Goal: Information Seeking & Learning: Learn about a topic

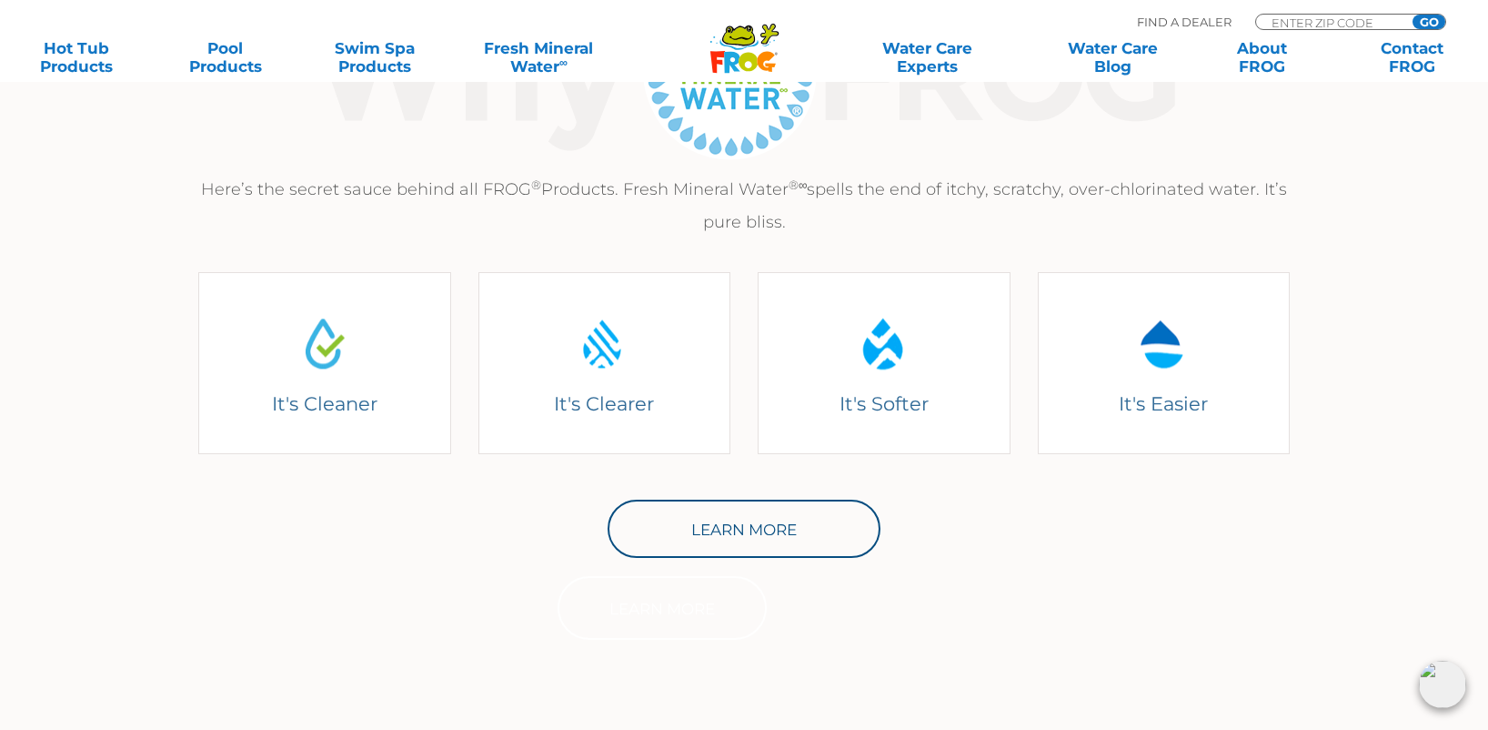
scroll to position [710, 0]
click at [1439, 689] on img at bounding box center [1442, 683] width 47 height 47
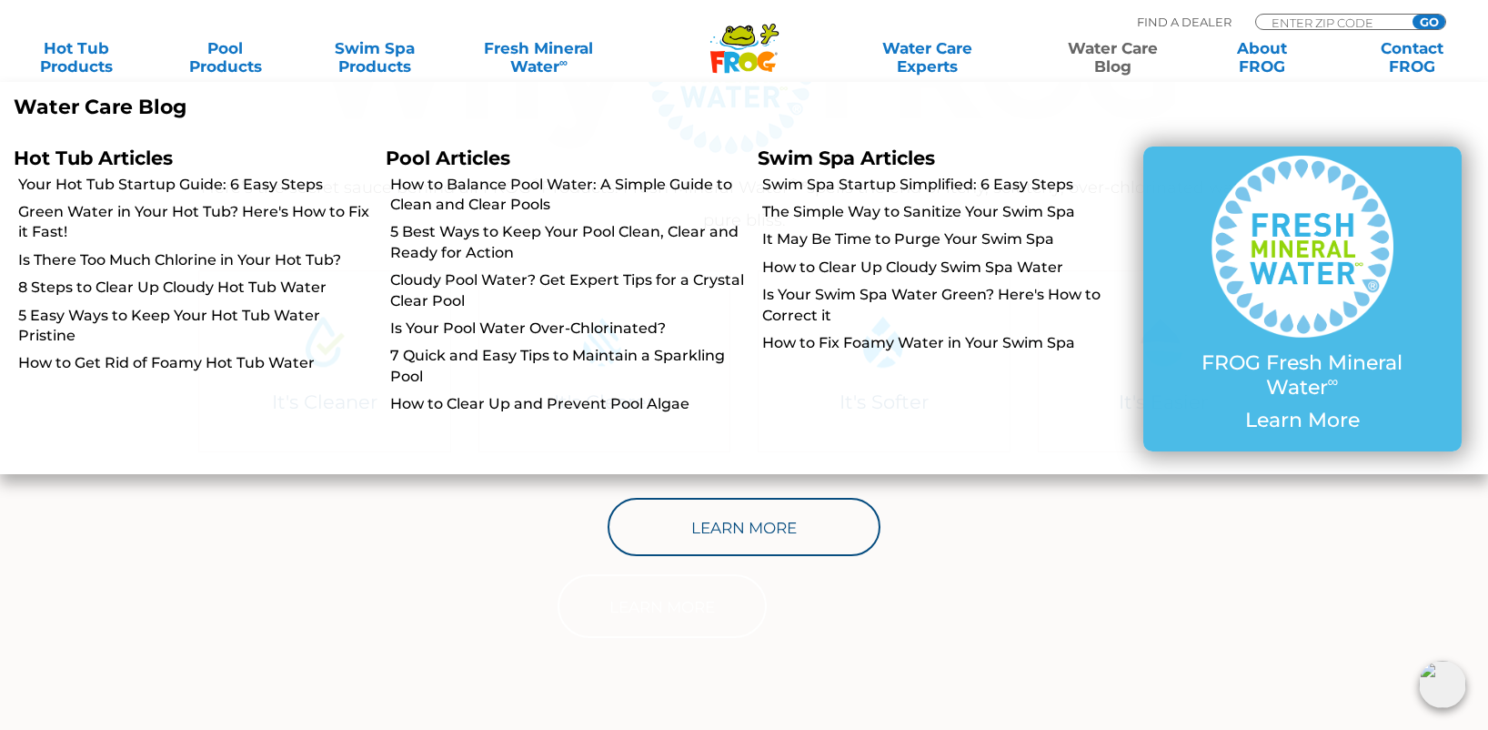
click at [1112, 47] on link "Water Care Blog" at bounding box center [1113, 57] width 116 height 36
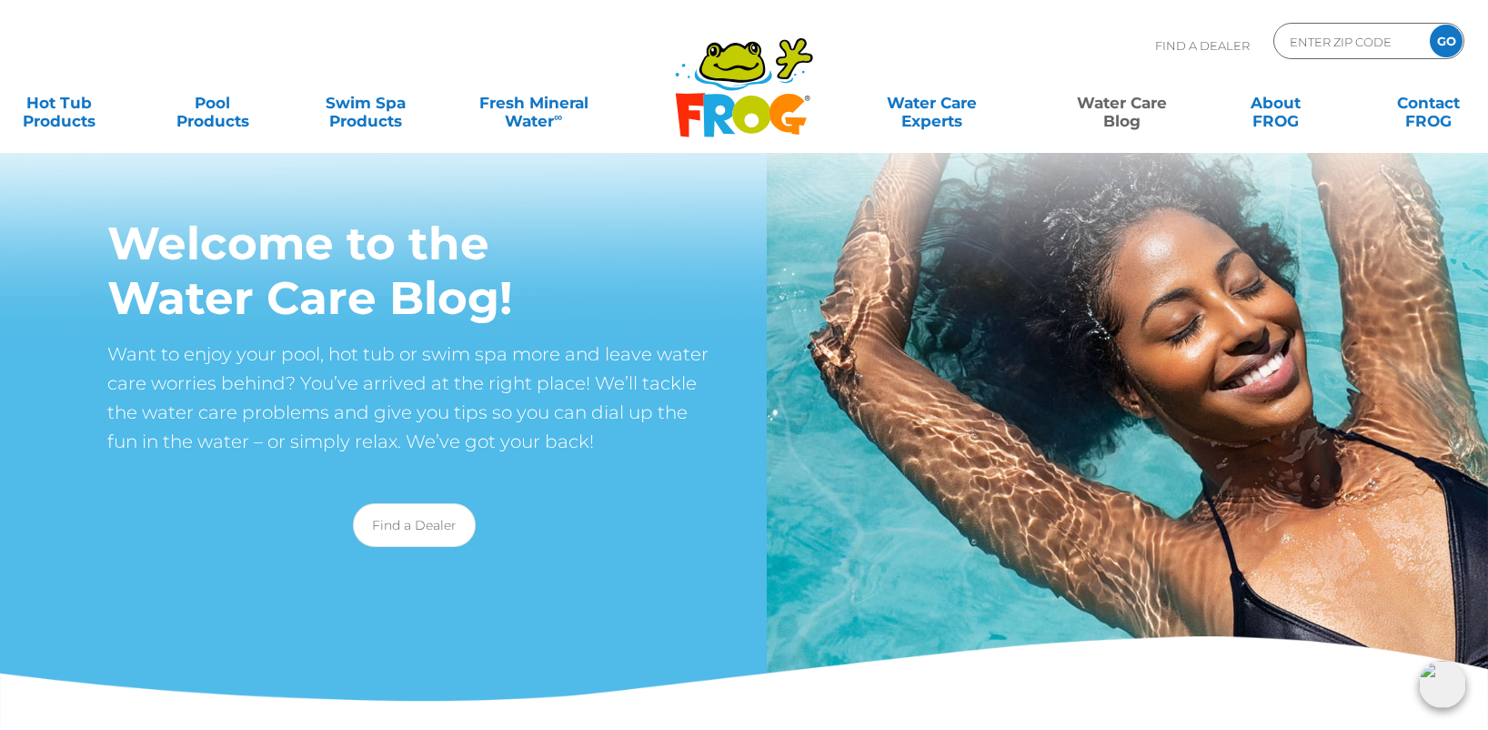
click at [1451, 689] on img at bounding box center [1442, 683] width 47 height 47
click at [906, 275] on img at bounding box center [744, 178] width 1488 height 357
click at [1436, 682] on img at bounding box center [1442, 683] width 47 height 47
click at [1434, 678] on img at bounding box center [1442, 683] width 47 height 47
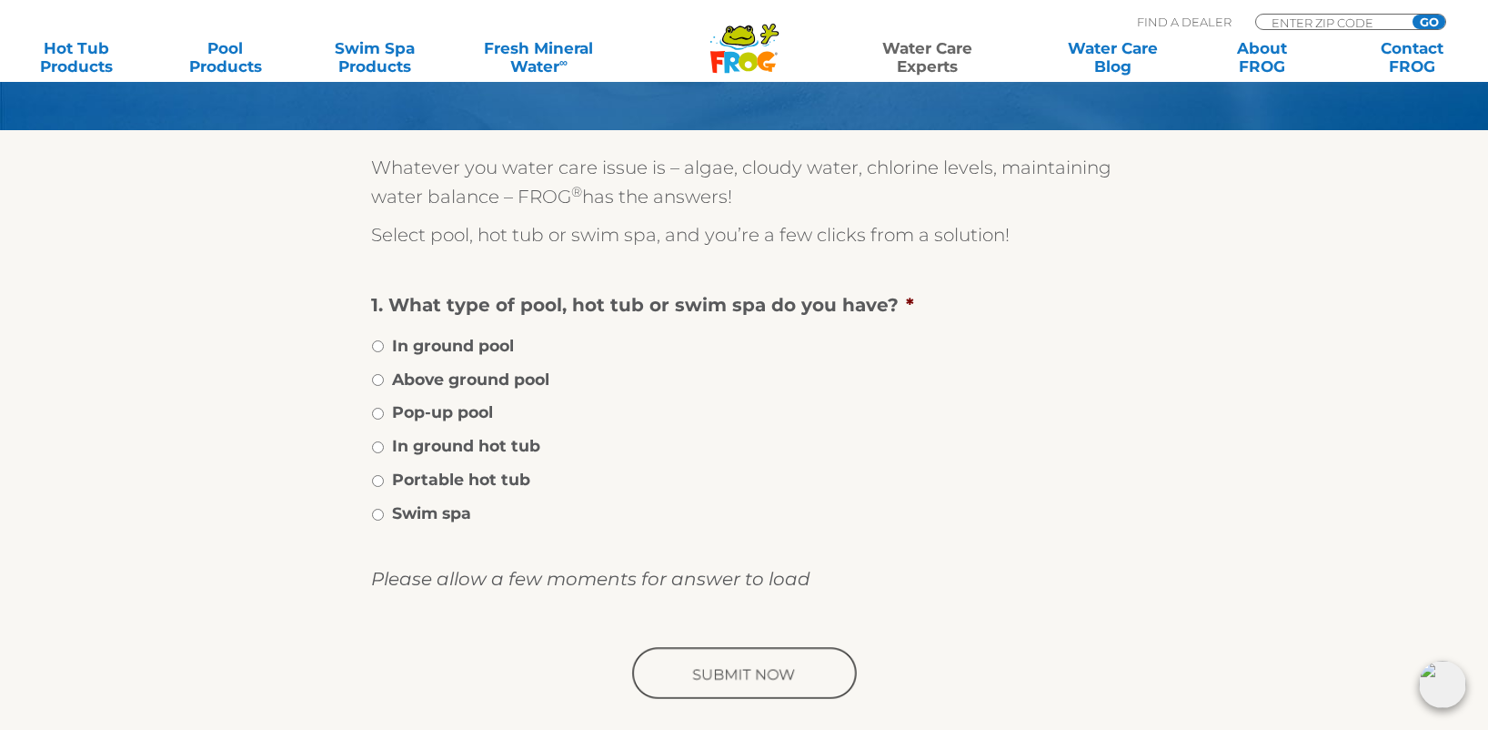
scroll to position [224, 0]
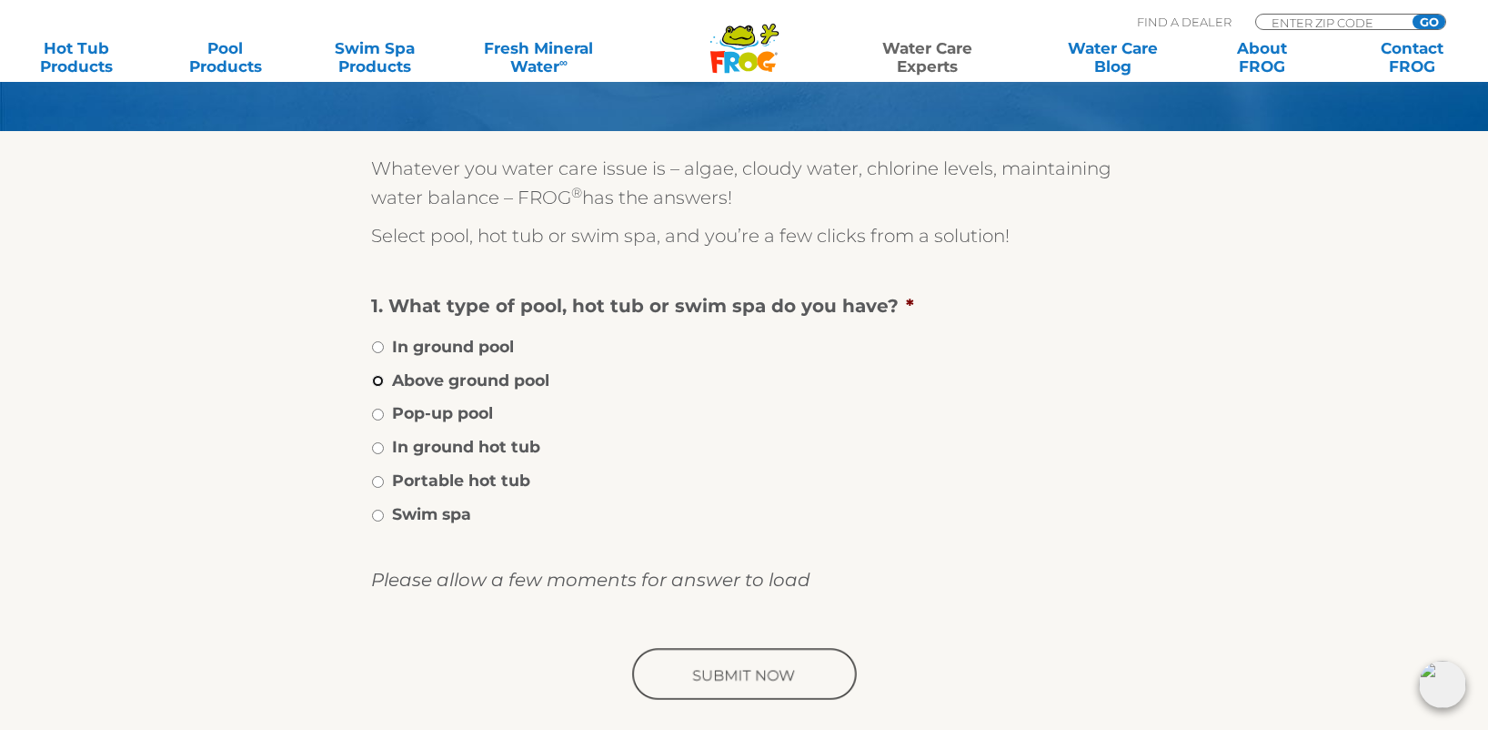
click at [378, 380] on input "Above ground pool" at bounding box center [378, 381] width 12 height 12
radio input "true"
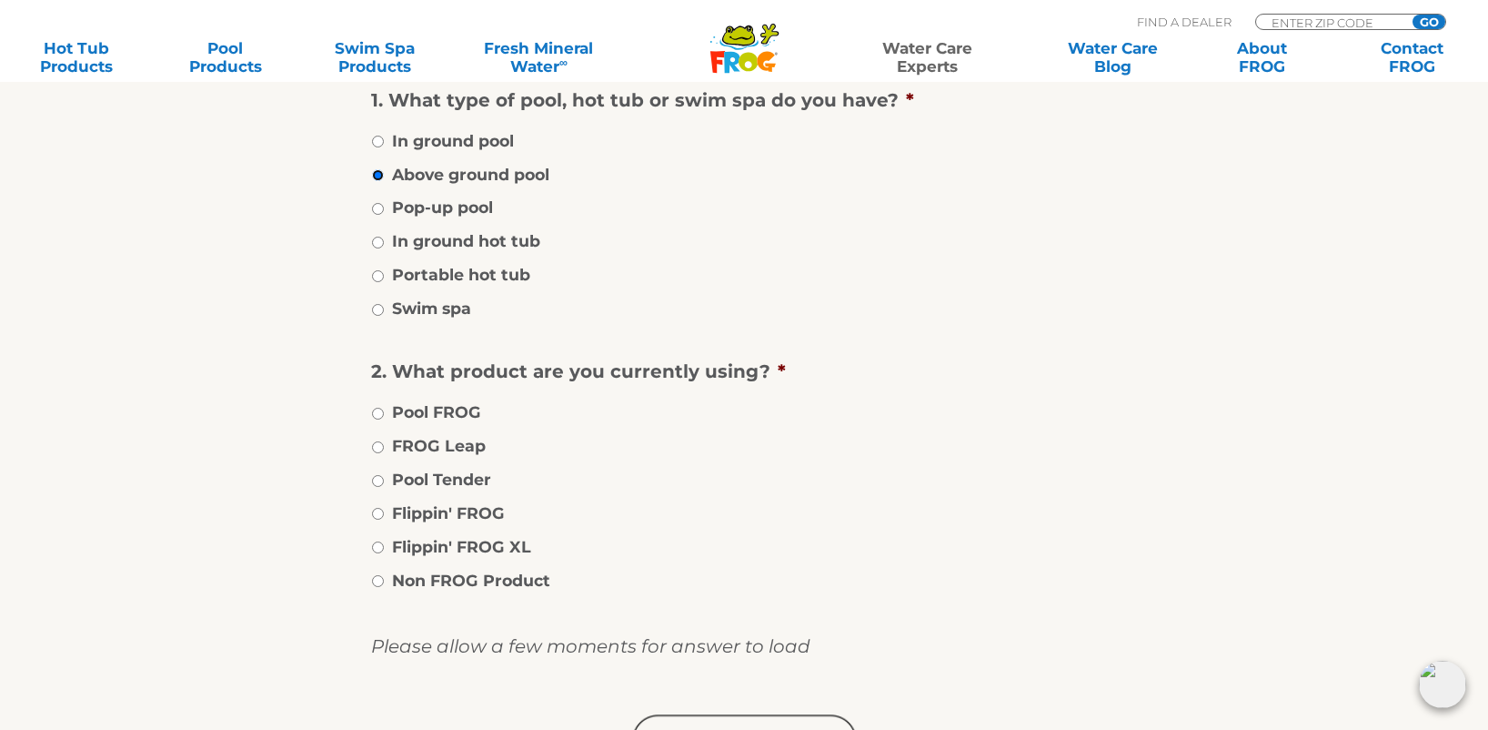
scroll to position [430, 0]
click at [377, 586] on li "Non FROG Product" at bounding box center [744, 578] width 746 height 26
click at [380, 579] on input "Non FROG Product" at bounding box center [378, 580] width 12 height 12
radio input "true"
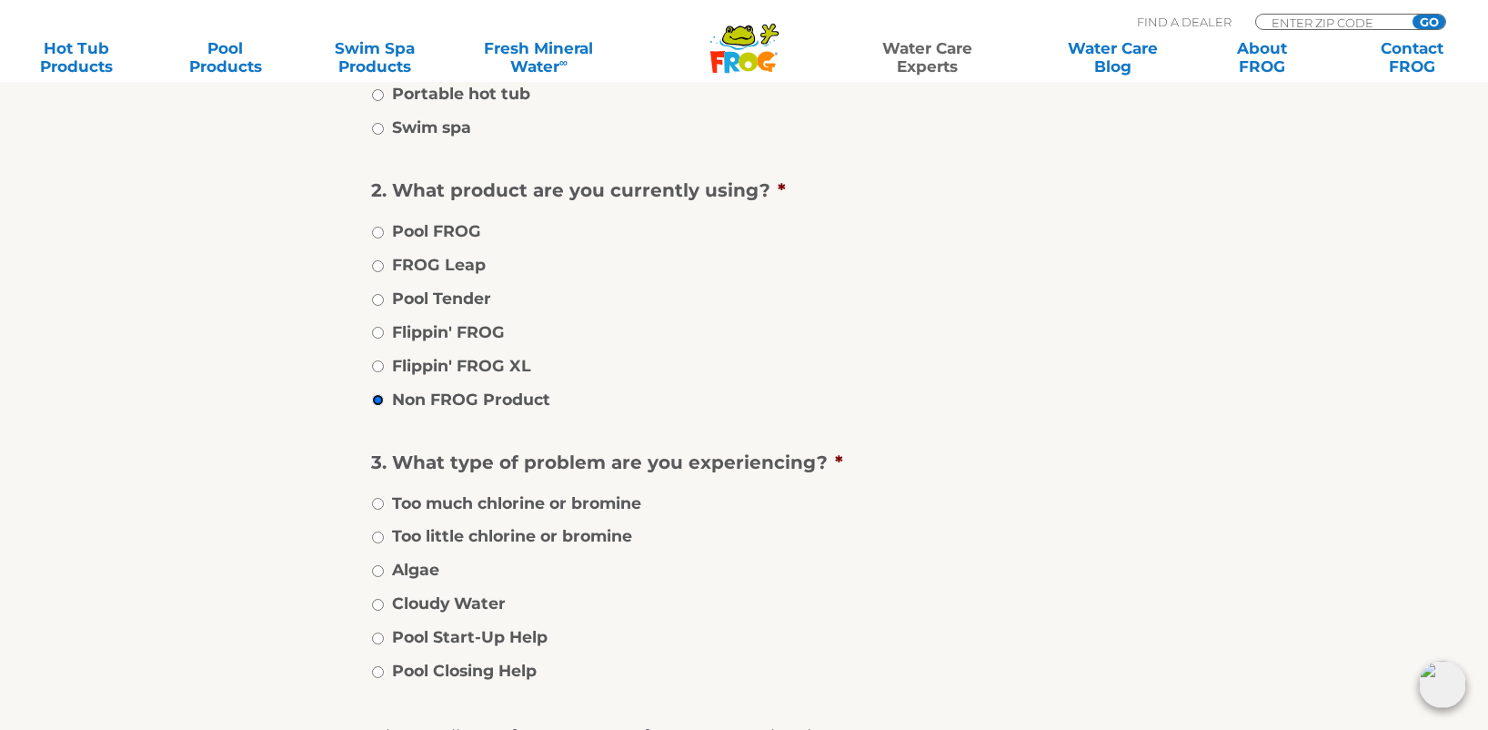
scroll to position [653, 0]
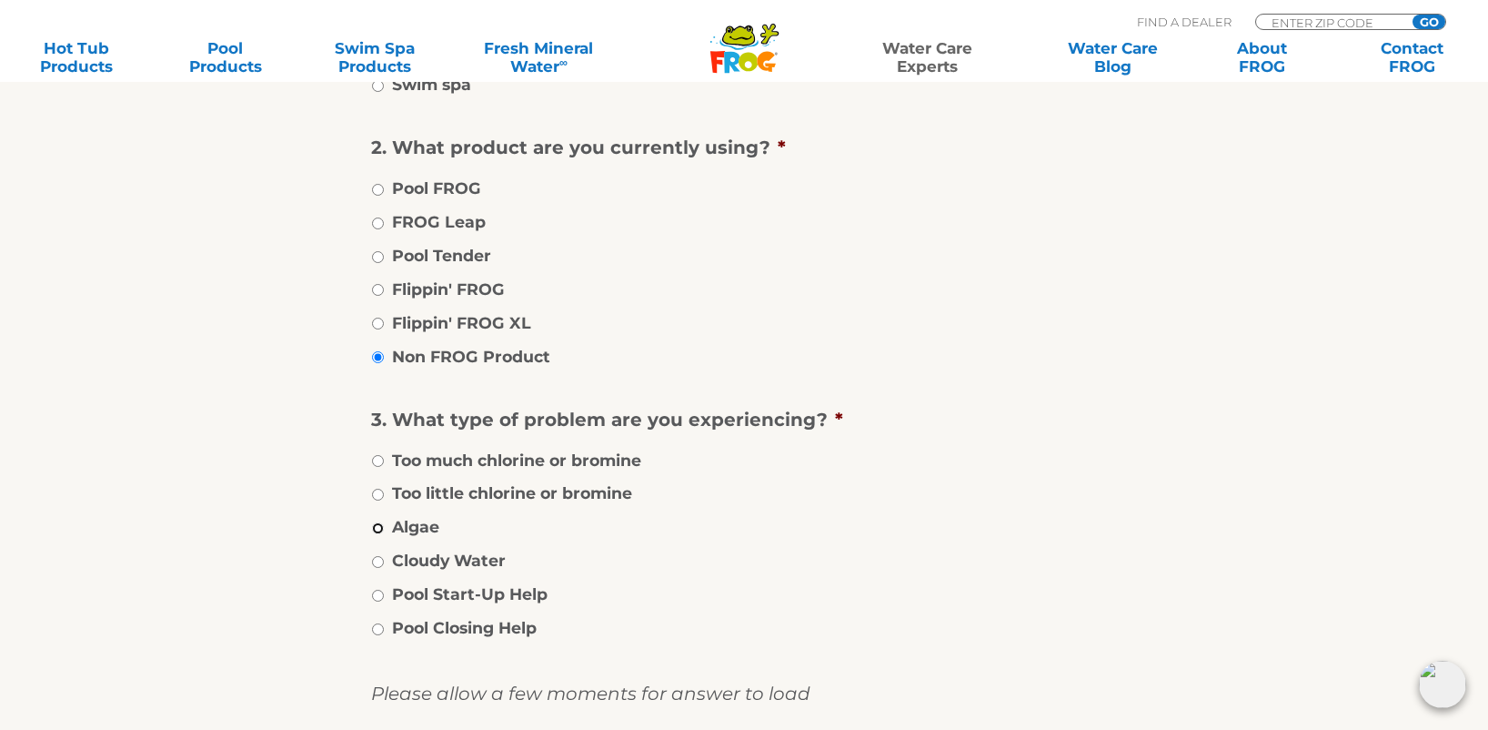
click at [378, 532] on input "Algae" at bounding box center [378, 528] width 12 height 12
radio input "true"
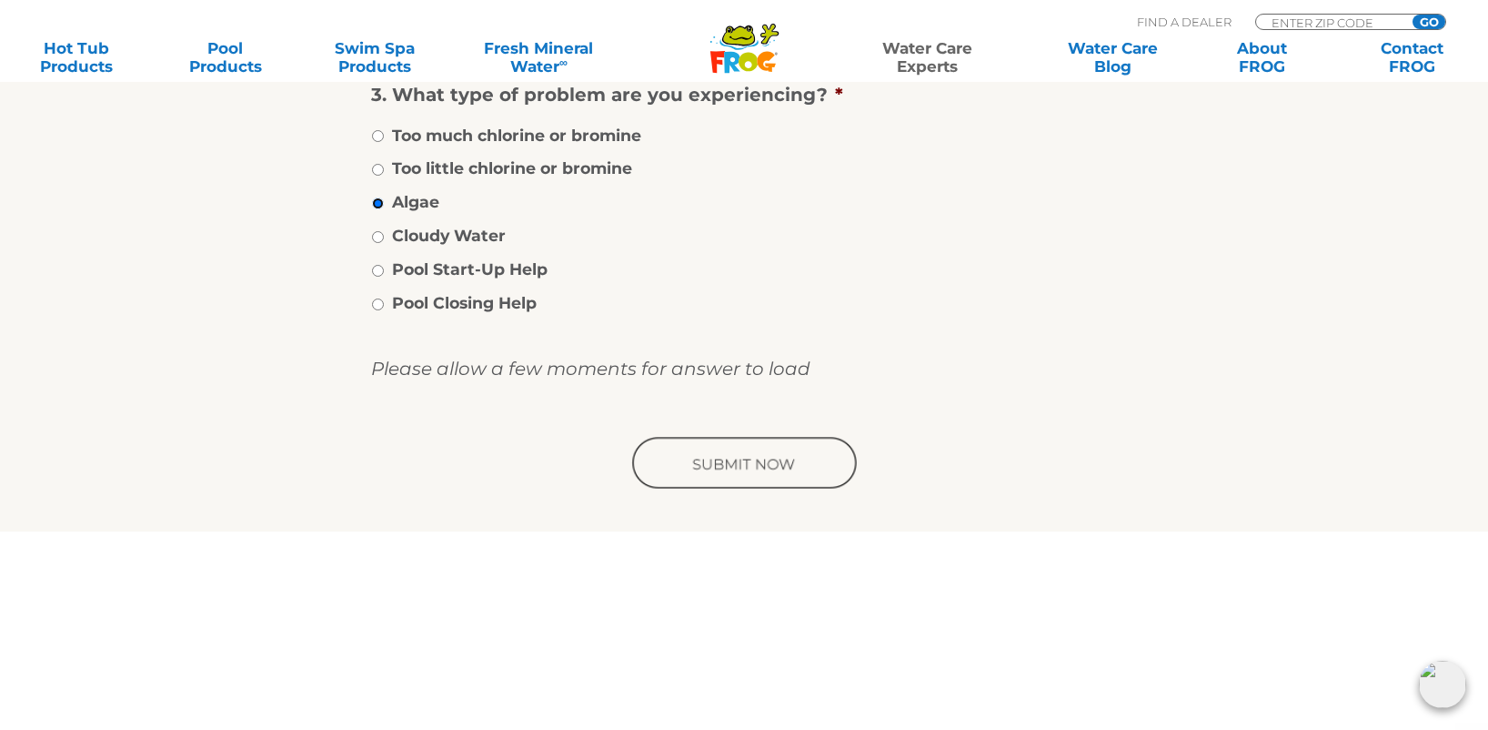
scroll to position [979, 0]
click at [734, 455] on input "image" at bounding box center [744, 463] width 231 height 58
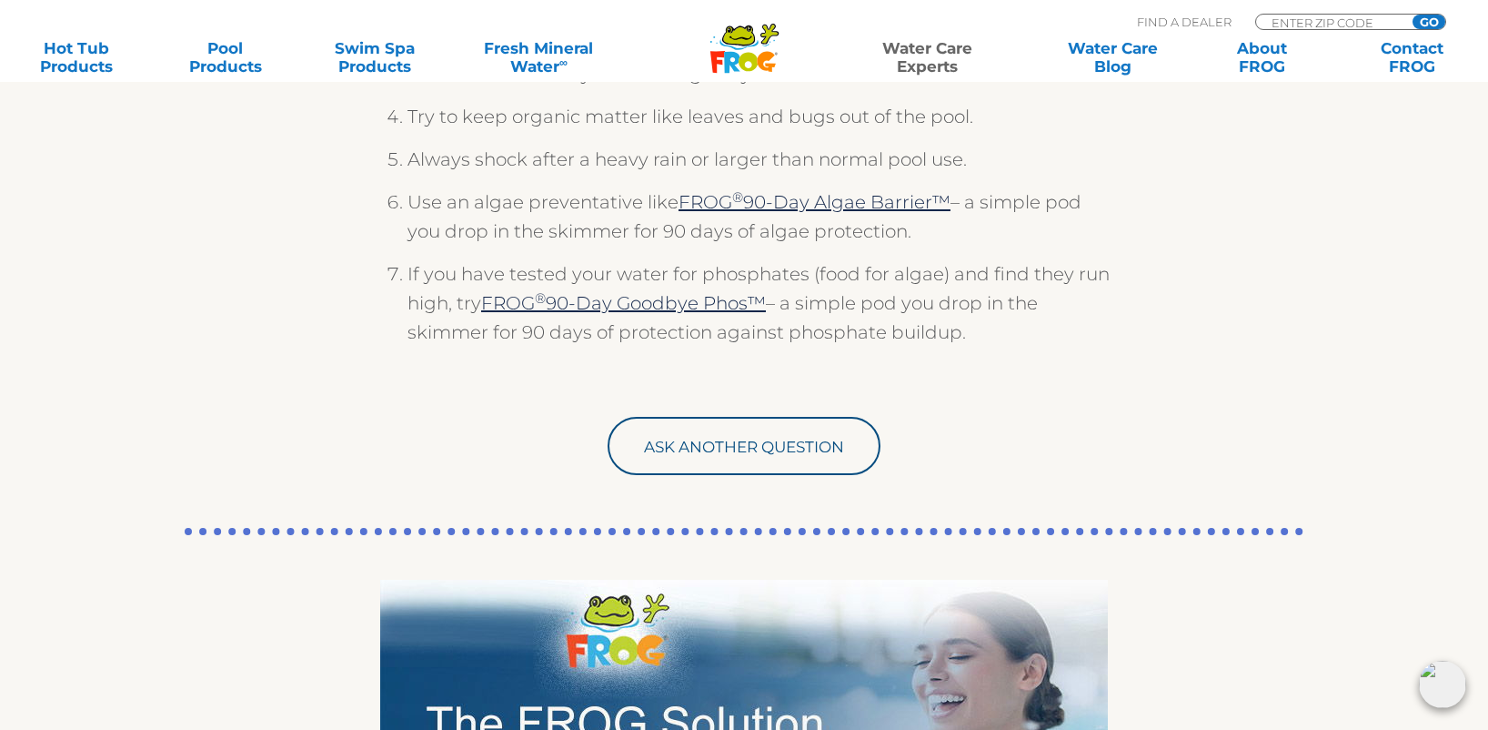
scroll to position [1122, 0]
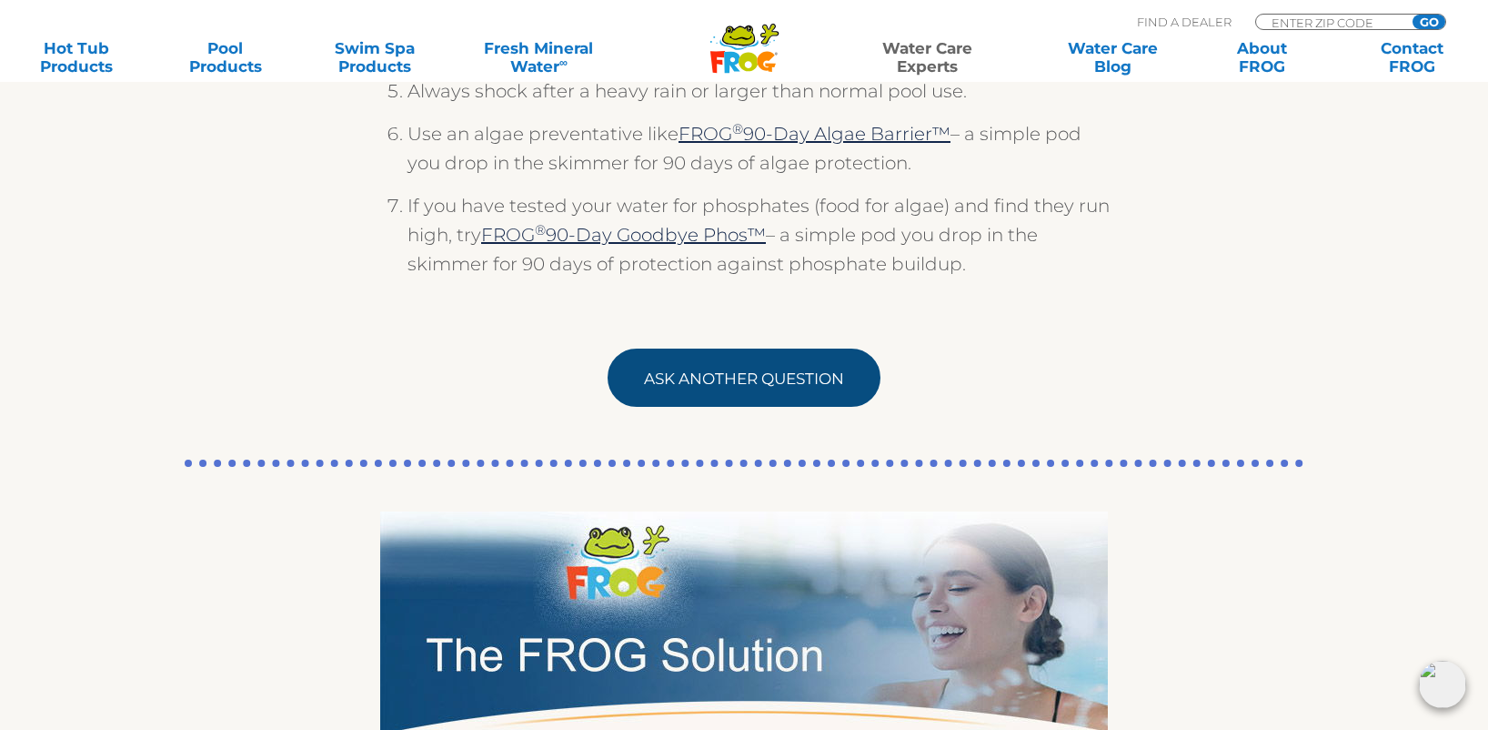
click at [758, 381] on link "Ask Another Question" at bounding box center [744, 377] width 273 height 58
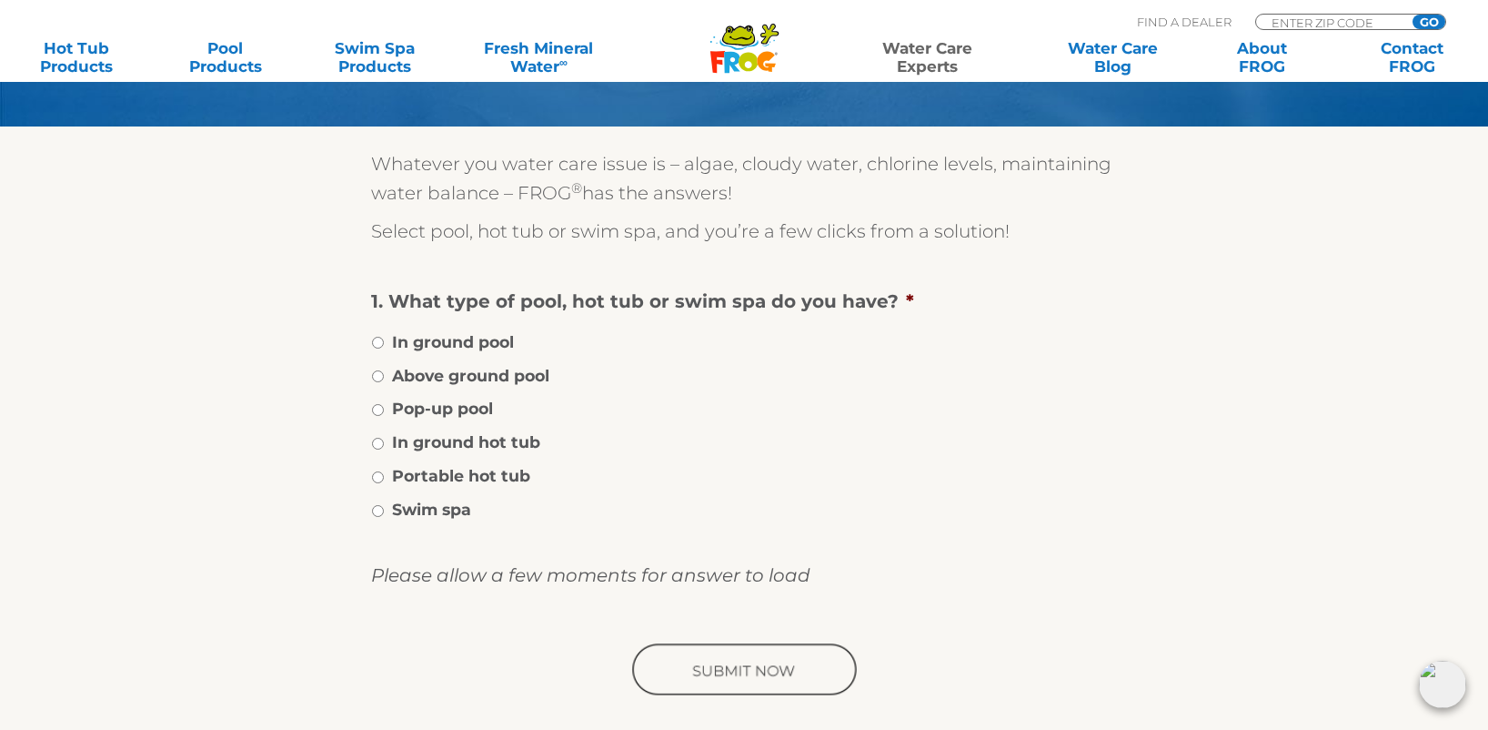
scroll to position [253, 0]
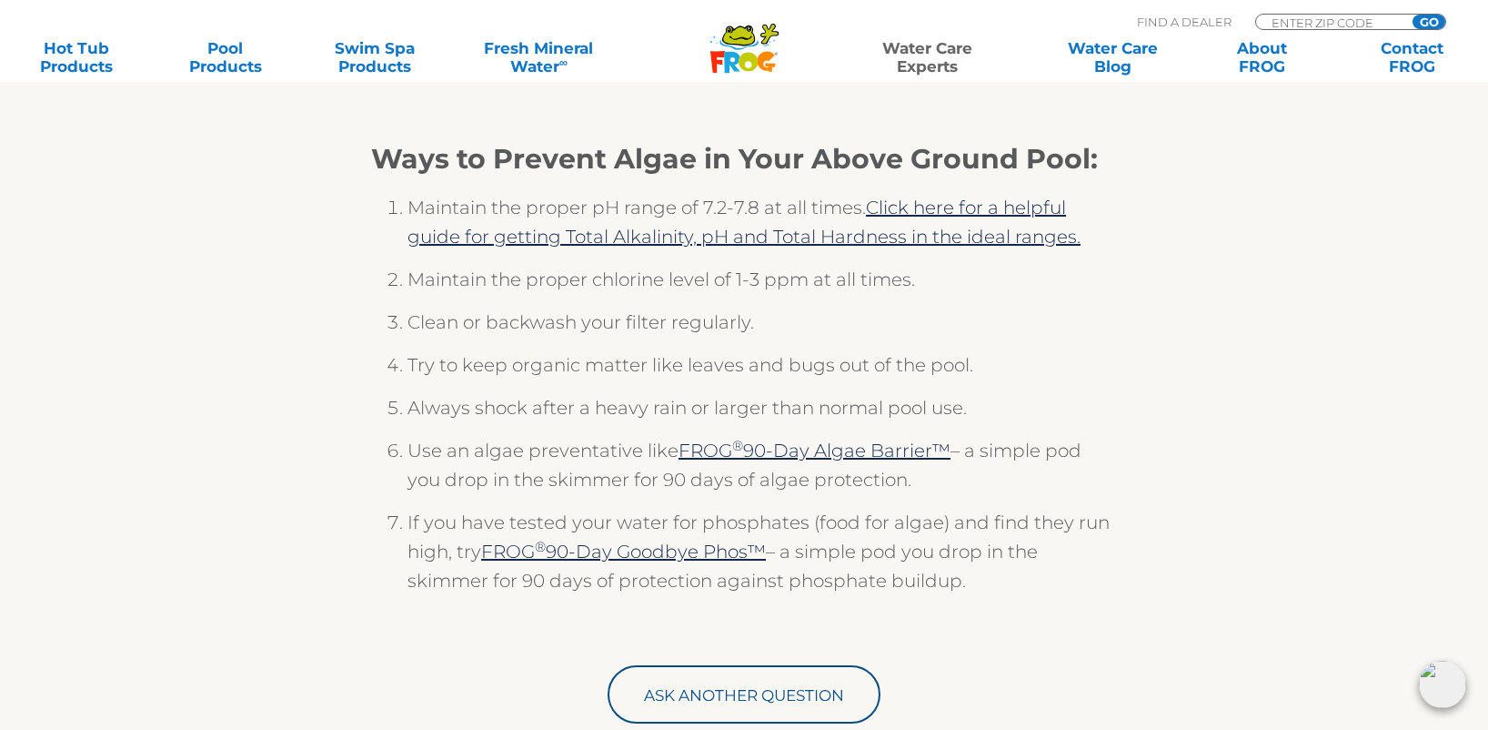
scroll to position [813, 0]
